Goal: Information Seeking & Learning: Learn about a topic

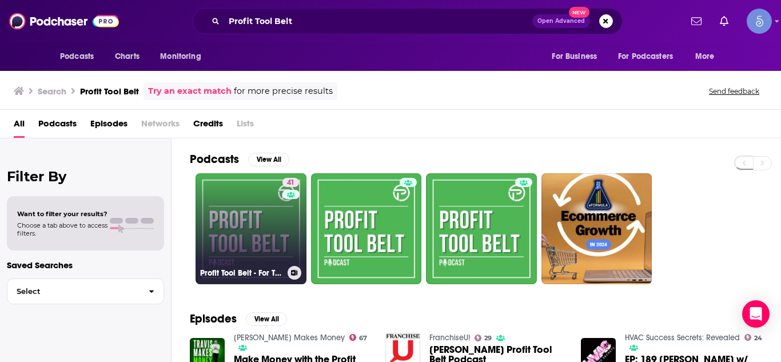
click at [241, 222] on link "41 Profit Tool Belt - For Trades Contractors" at bounding box center [251, 228] width 111 height 111
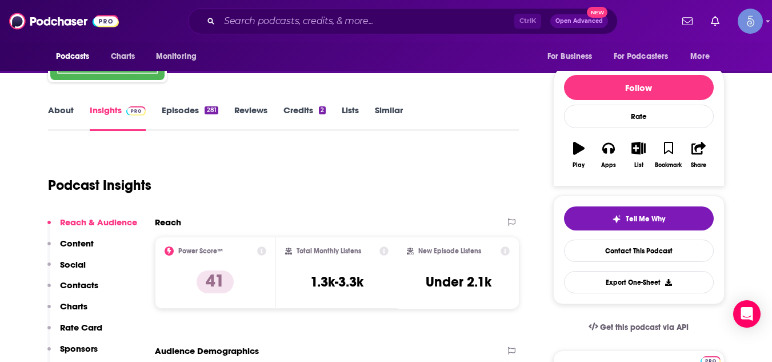
scroll to position [114, 0]
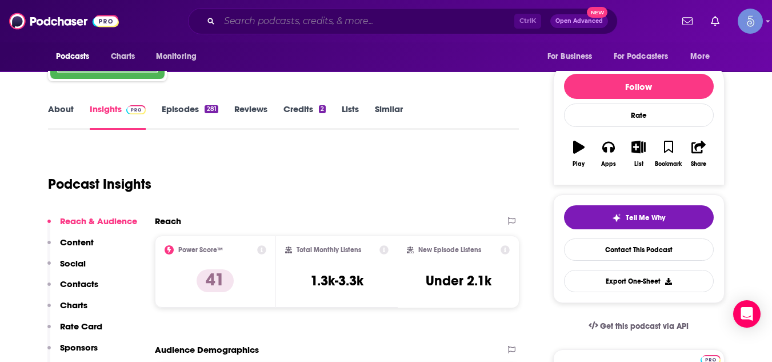
click at [288, 18] on input "Search podcasts, credits, & more..." at bounding box center [367, 21] width 295 height 18
paste input "Profit Tool Belt"
type input "Profit Tool Belt"
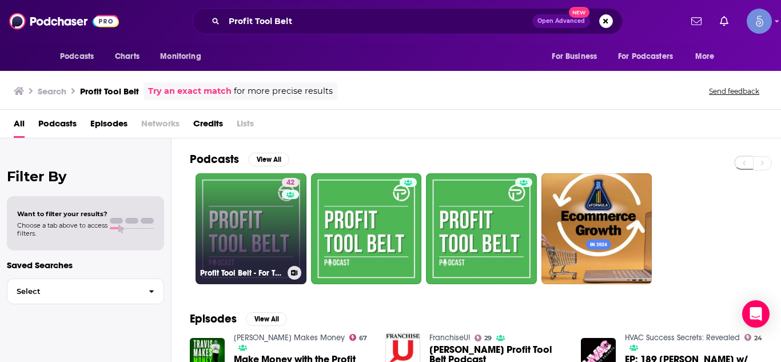
click at [242, 213] on link "42 Profit Tool Belt - For Trades Contractors" at bounding box center [251, 228] width 111 height 111
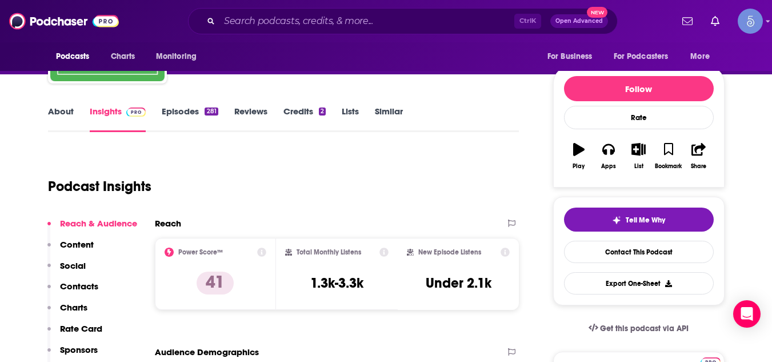
scroll to position [114, 0]
